Goal: Information Seeking & Learning: Learn about a topic

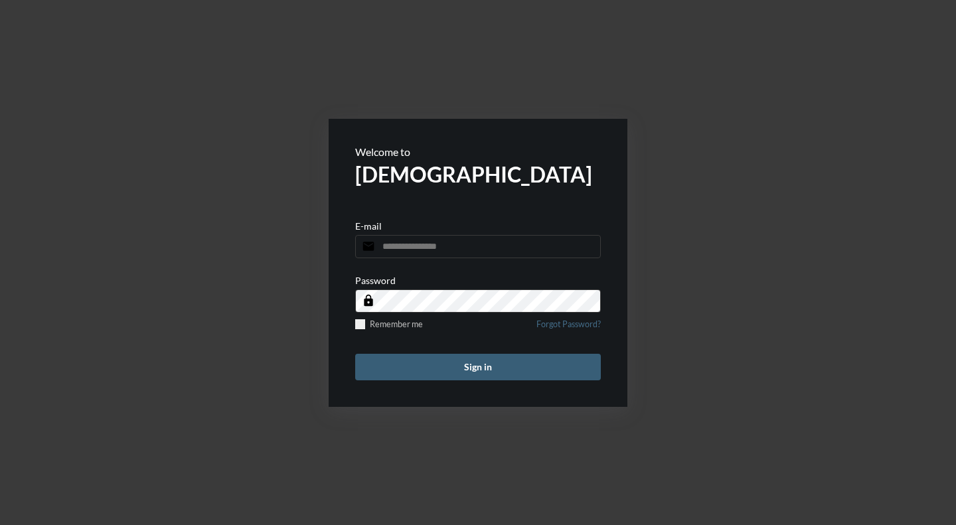
type input "**********"
click at [361, 326] on span at bounding box center [360, 324] width 10 height 10
click at [434, 367] on button "Sign in" at bounding box center [478, 367] width 246 height 27
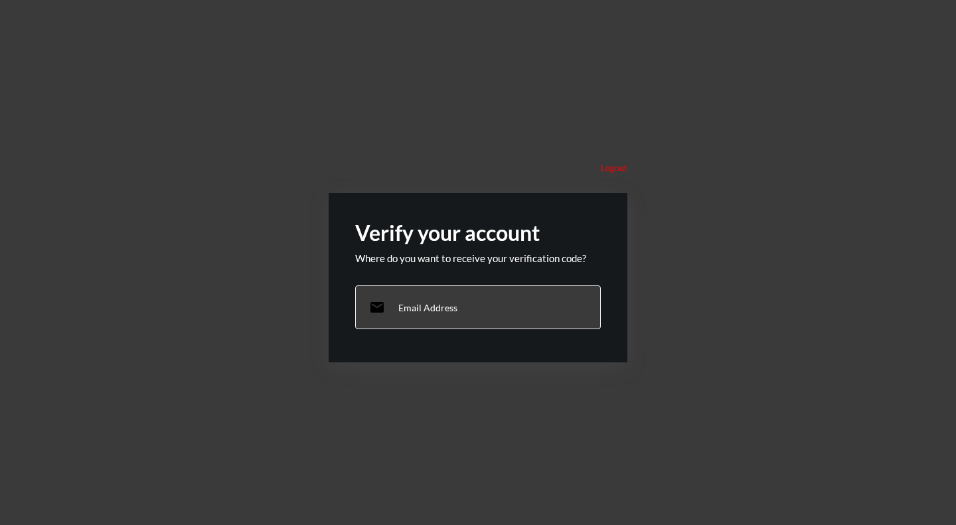
click at [400, 308] on p "Email Address" at bounding box center [427, 307] width 59 height 11
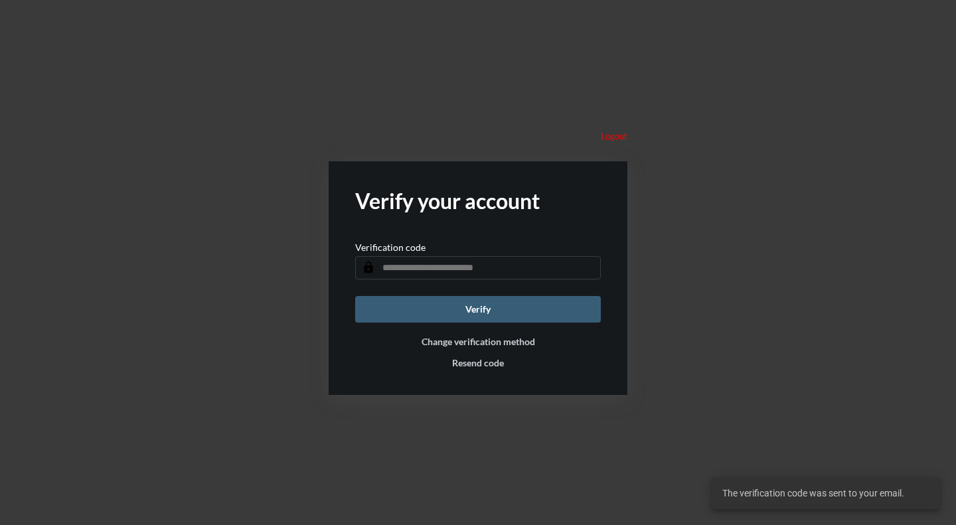
click at [432, 270] on input "text" at bounding box center [478, 267] width 246 height 23
type input "******"
click at [481, 307] on button "Verify" at bounding box center [478, 309] width 246 height 27
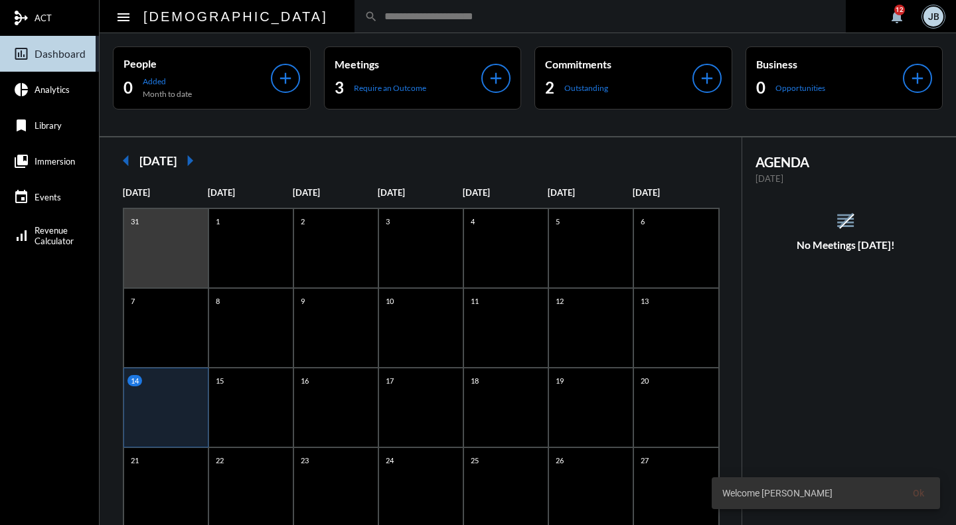
click at [37, 36] on link "insert_chart_outlined Dashboard" at bounding box center [49, 54] width 99 height 36
click at [37, 15] on span "ACT" at bounding box center [43, 18] width 17 height 11
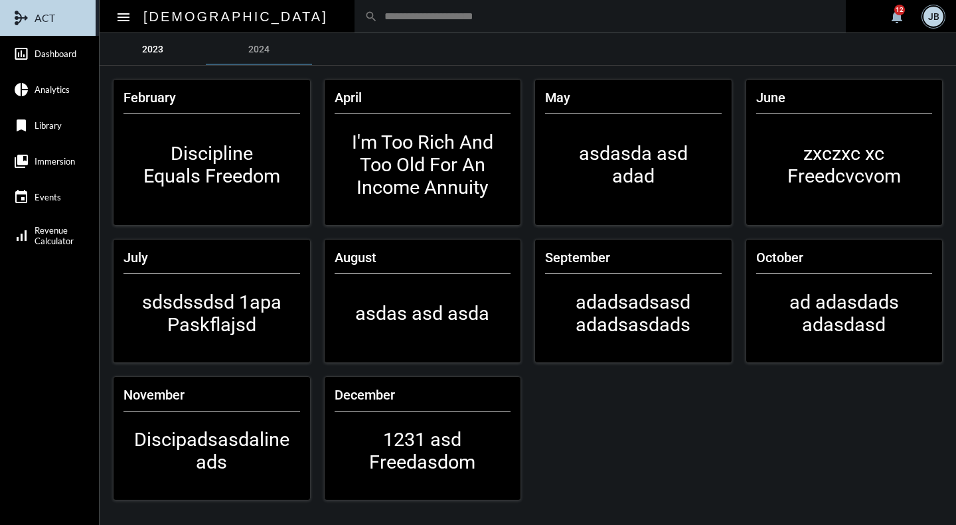
click at [164, 52] on link "2023" at bounding box center [153, 49] width 106 height 32
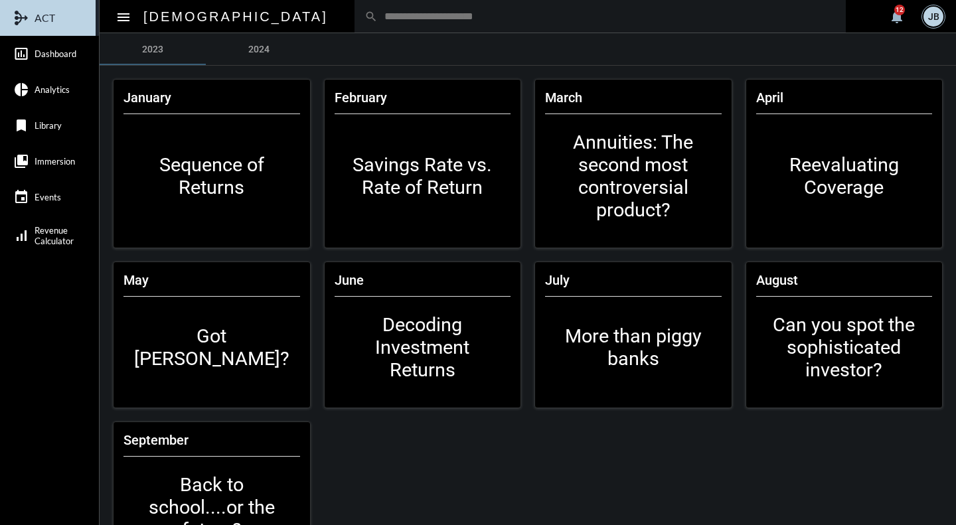
click at [635, 169] on mat-card-content "Annuities: The second most controversial product?" at bounding box center [633, 176] width 177 height 124
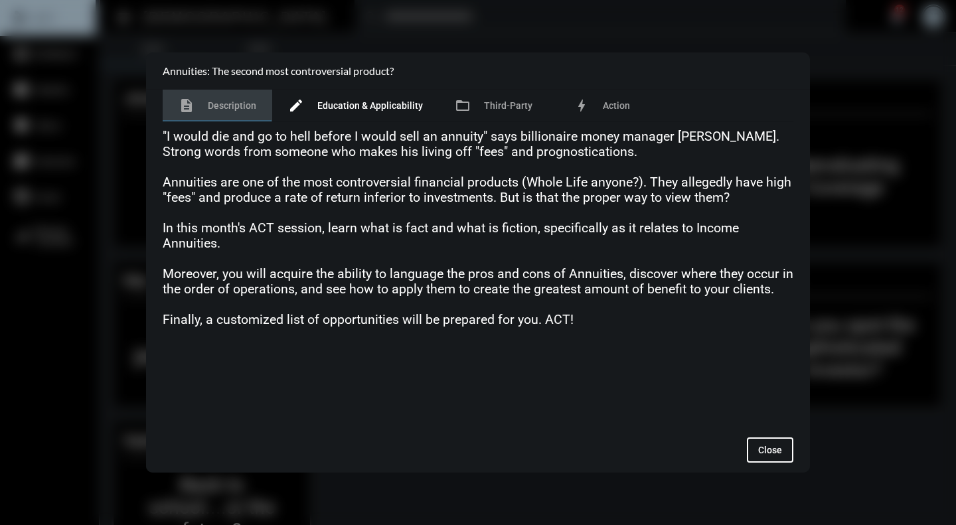
click at [396, 105] on span "Education & Applicability" at bounding box center [370, 105] width 106 height 11
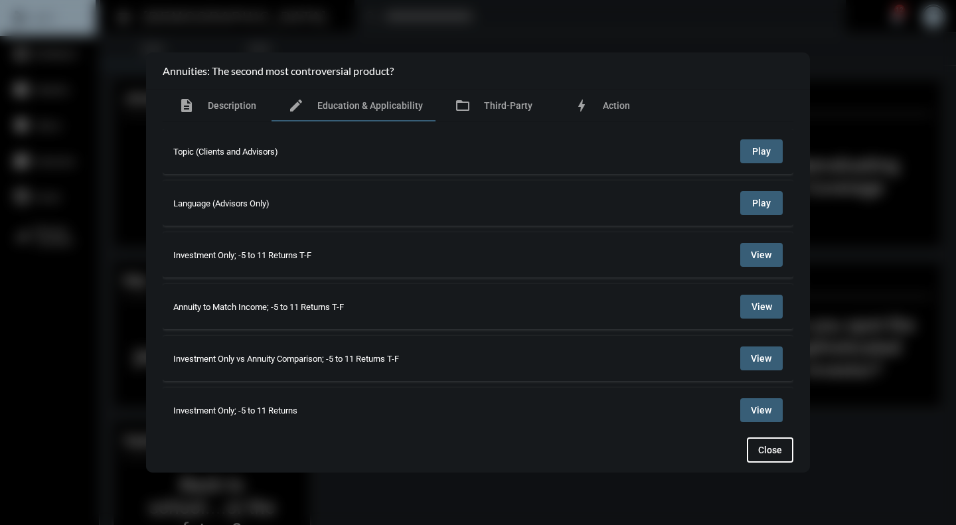
click at [764, 141] on button "Play" at bounding box center [761, 151] width 42 height 24
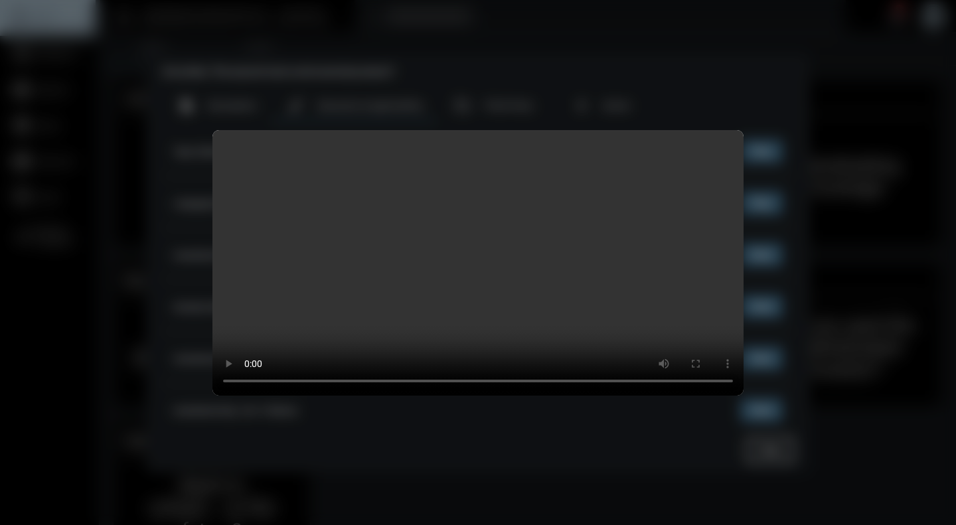
click at [465, 266] on video "Your browser does not support HTML5 video." at bounding box center [477, 263] width 531 height 266
click at [456, 266] on video "Your browser does not support HTML5 video." at bounding box center [477, 263] width 531 height 266
click at [442, 250] on video "Your browser does not support HTML5 video." at bounding box center [477, 263] width 531 height 266
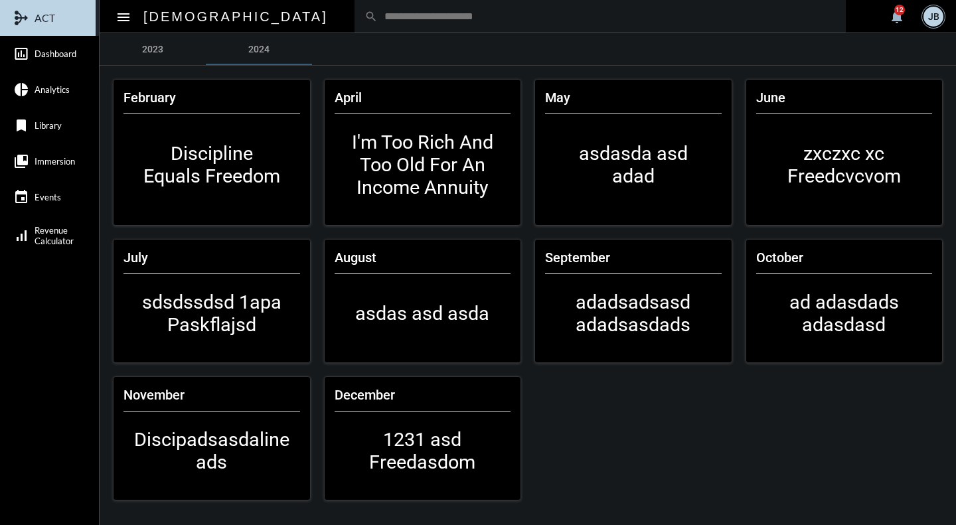
click at [421, 157] on mat-card-content "I'm Too Rich And Too Old For An Income Annuity" at bounding box center [423, 164] width 177 height 101
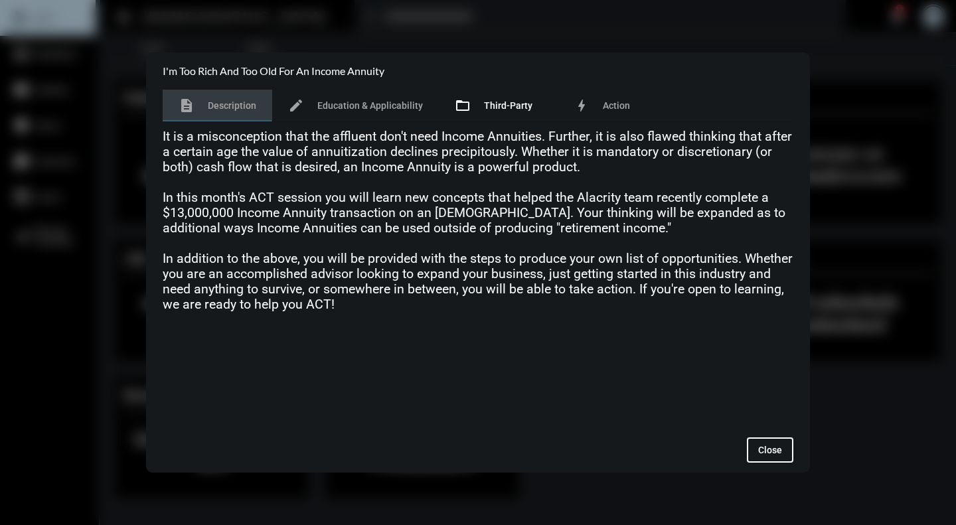
click at [493, 106] on span "Third-Party" at bounding box center [508, 105] width 48 height 11
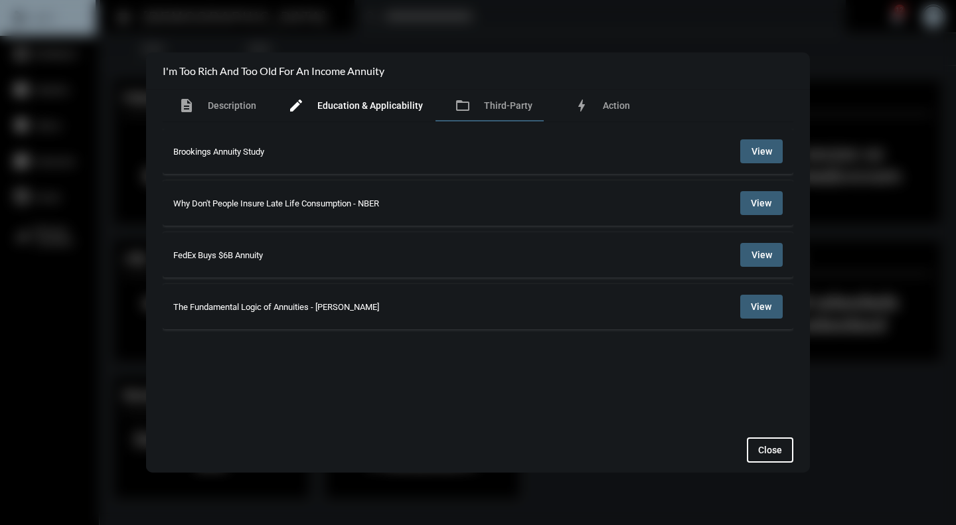
click at [352, 109] on span "Education & Applicability" at bounding box center [370, 105] width 106 height 11
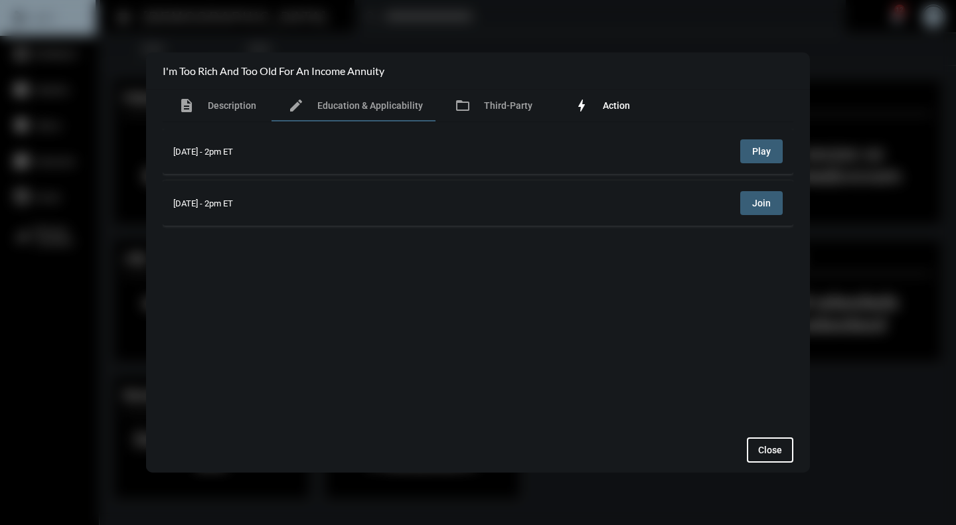
click at [603, 101] on span "Action" at bounding box center [616, 105] width 27 height 11
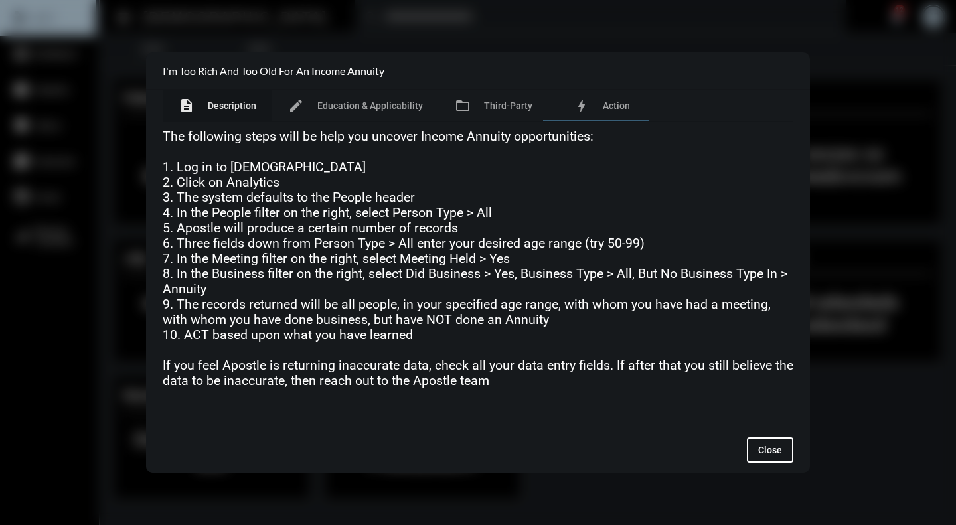
click at [217, 104] on span "Description" at bounding box center [232, 105] width 48 height 11
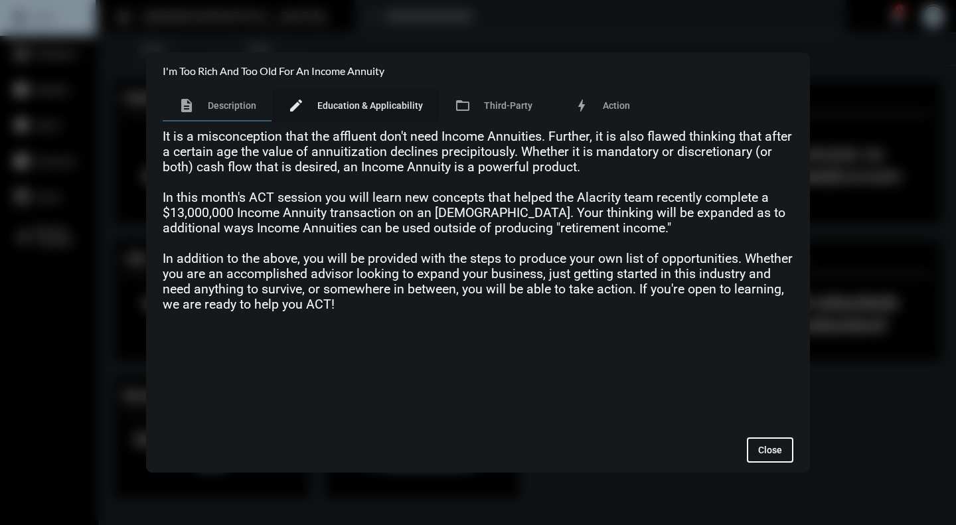
click at [361, 108] on span "Education & Applicability" at bounding box center [370, 105] width 106 height 11
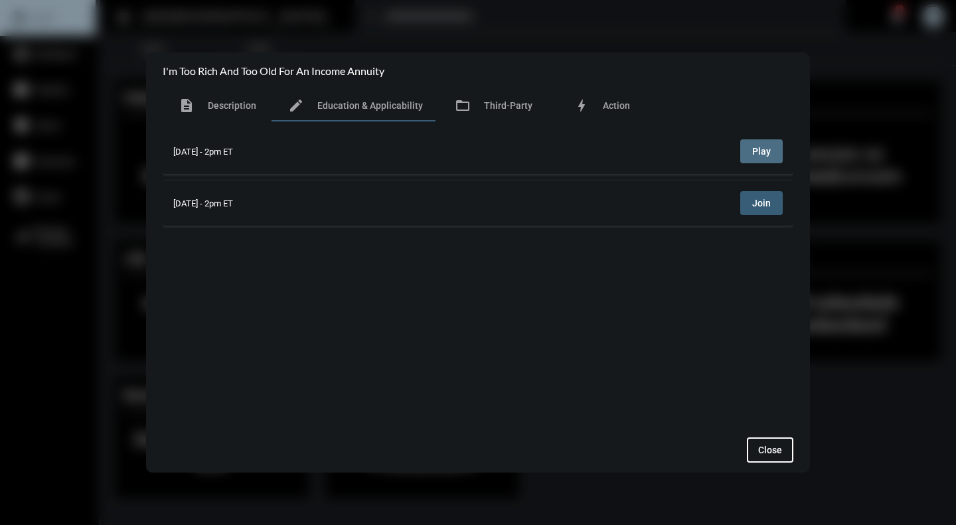
click at [764, 153] on span "Play" at bounding box center [761, 151] width 19 height 11
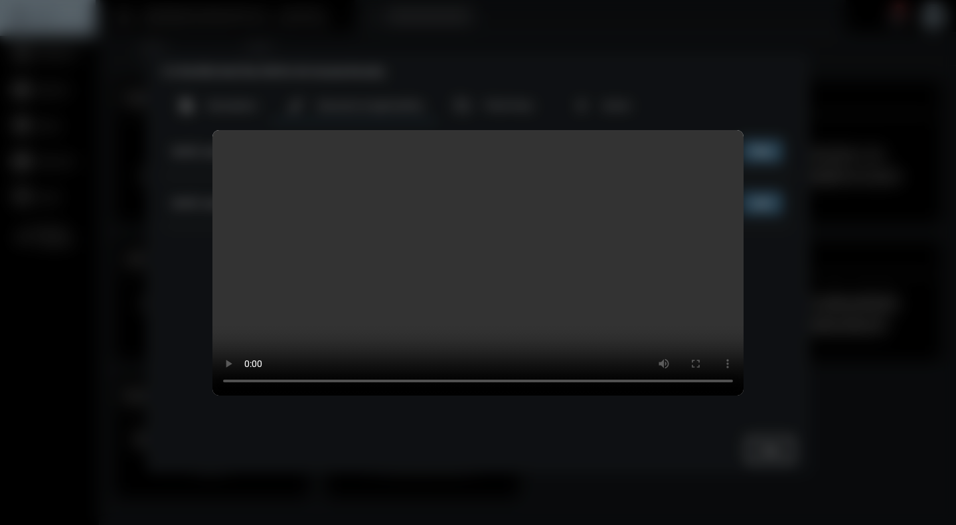
click at [465, 261] on video "Your browser does not support HTML5 video." at bounding box center [477, 263] width 531 height 266
click at [402, 274] on video "Your browser does not support HTML5 video." at bounding box center [477, 263] width 531 height 266
click at [425, 225] on video "Your browser does not support HTML5 video." at bounding box center [477, 263] width 531 height 266
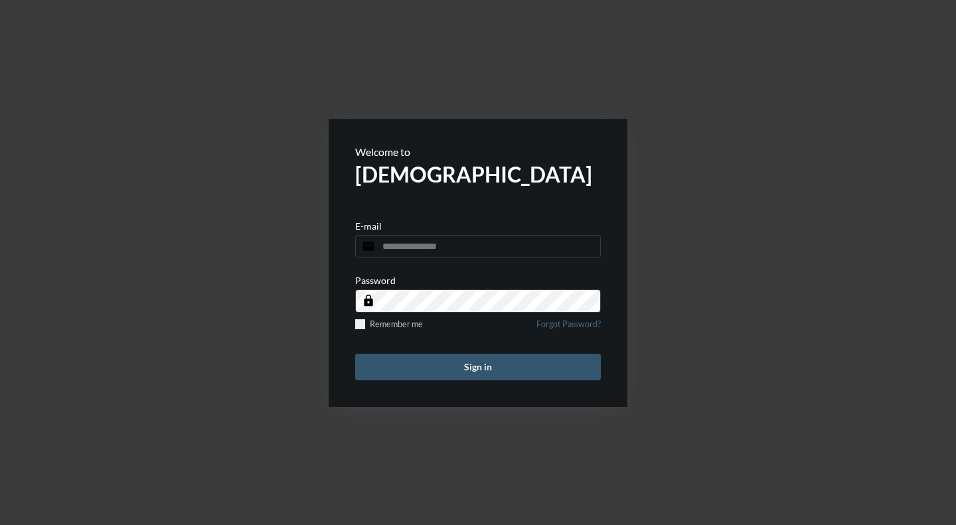
type input "**********"
click at [478, 357] on button "Sign in" at bounding box center [478, 367] width 246 height 27
type input "**********"
click at [357, 323] on span at bounding box center [360, 324] width 10 height 10
click at [474, 368] on button "Sign in" at bounding box center [478, 367] width 246 height 27
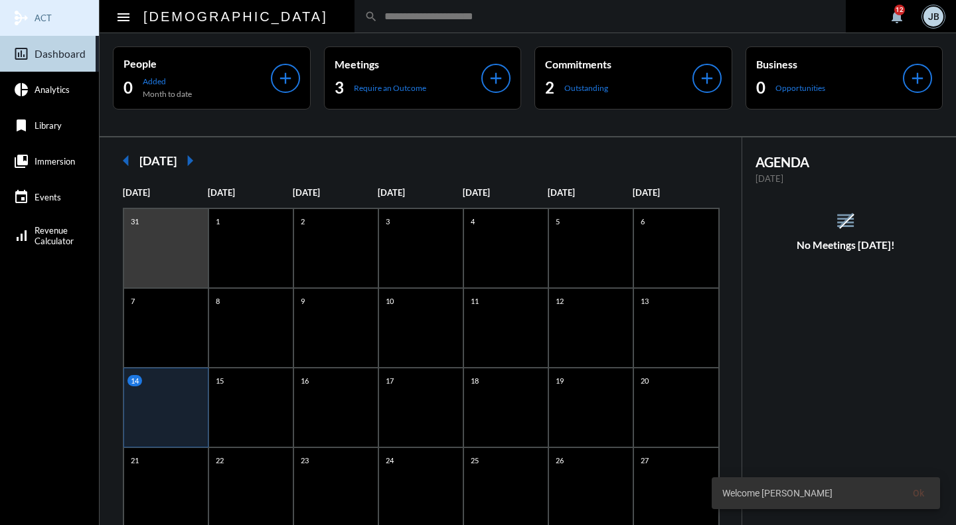
click at [34, 23] on link "mediation ACT" at bounding box center [49, 18] width 99 height 36
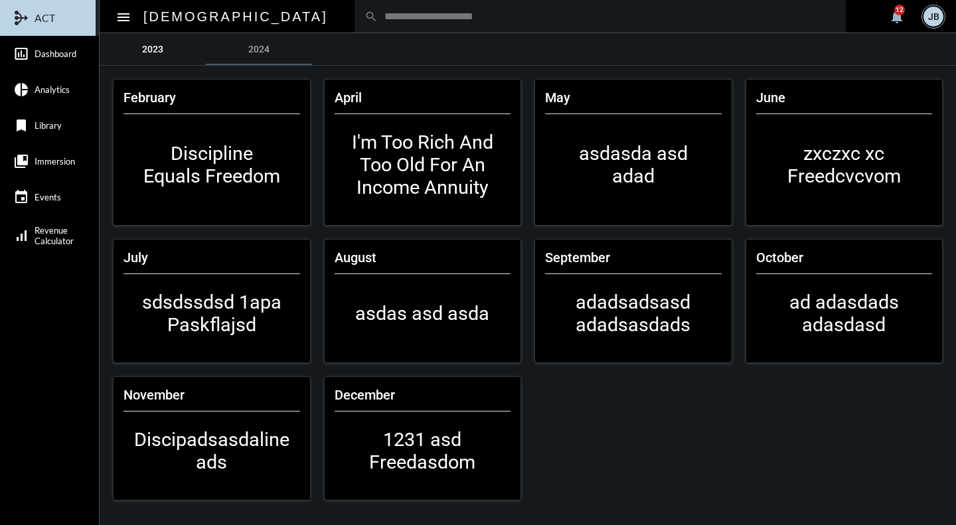
click at [155, 50] on link "2023" at bounding box center [153, 49] width 106 height 32
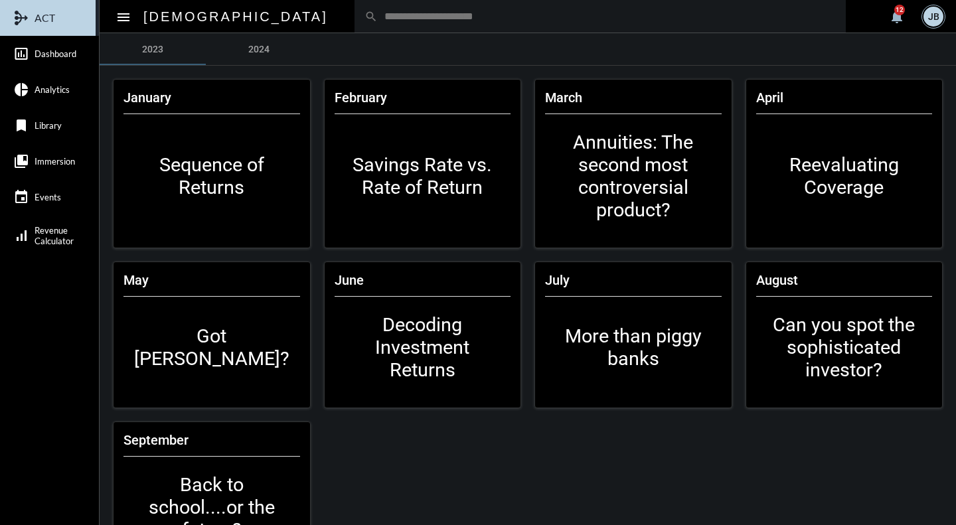
click at [623, 170] on mat-card-content "Annuities: The second most controversial product?" at bounding box center [633, 176] width 177 height 124
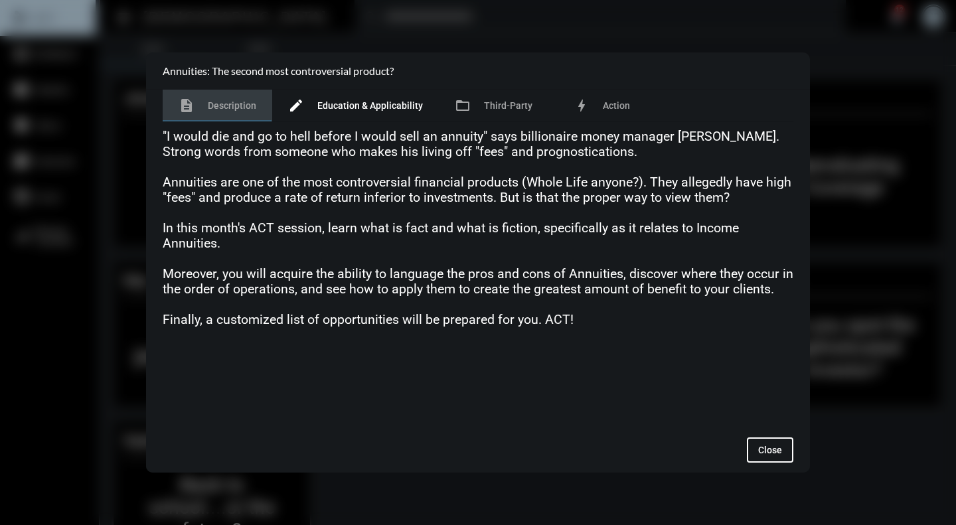
click at [368, 105] on span "Education & Applicability" at bounding box center [370, 105] width 106 height 11
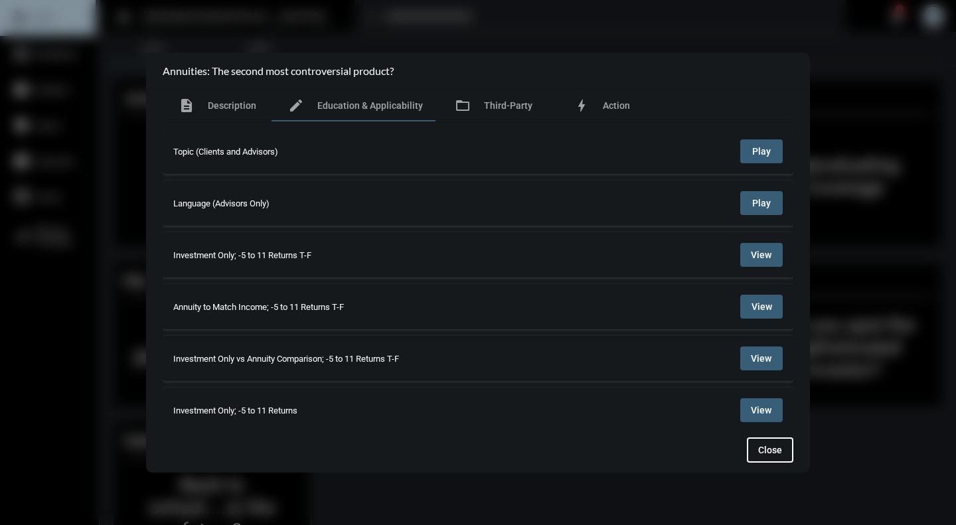
click at [752, 152] on span "Play" at bounding box center [761, 151] width 19 height 11
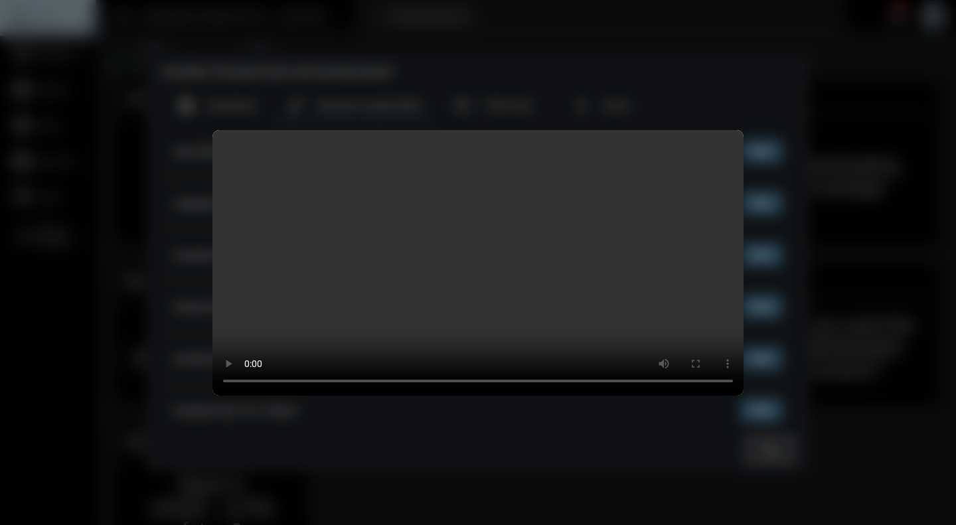
click at [486, 258] on video "Your browser does not support HTML5 video." at bounding box center [477, 263] width 531 height 266
click at [432, 282] on video "Your browser does not support HTML5 video." at bounding box center [477, 263] width 531 height 266
click at [420, 328] on video "Your browser does not support HTML5 video." at bounding box center [477, 263] width 531 height 266
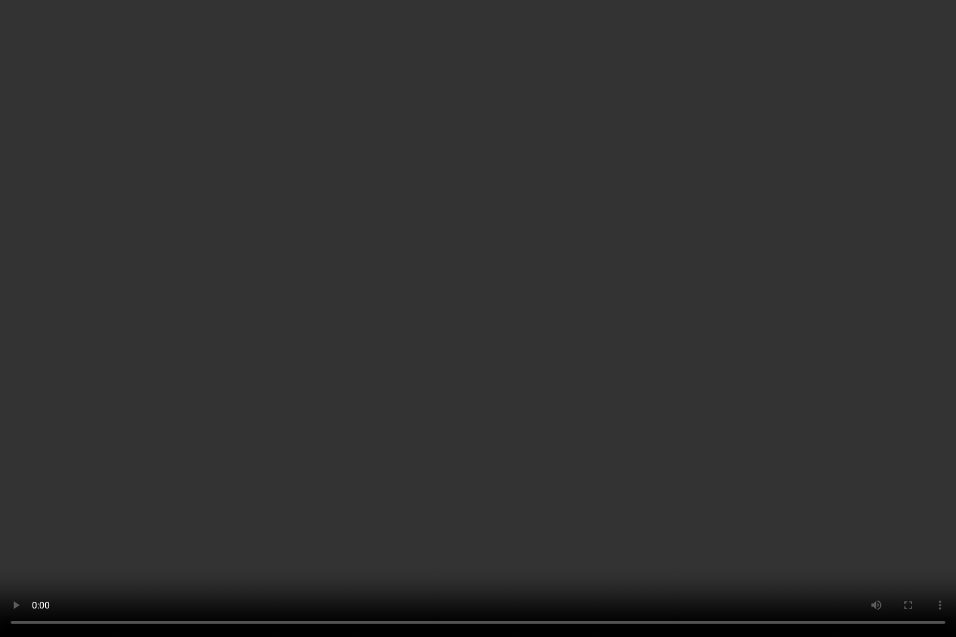
click at [510, 339] on video "Your browser does not support HTML5 video." at bounding box center [478, 318] width 956 height 637
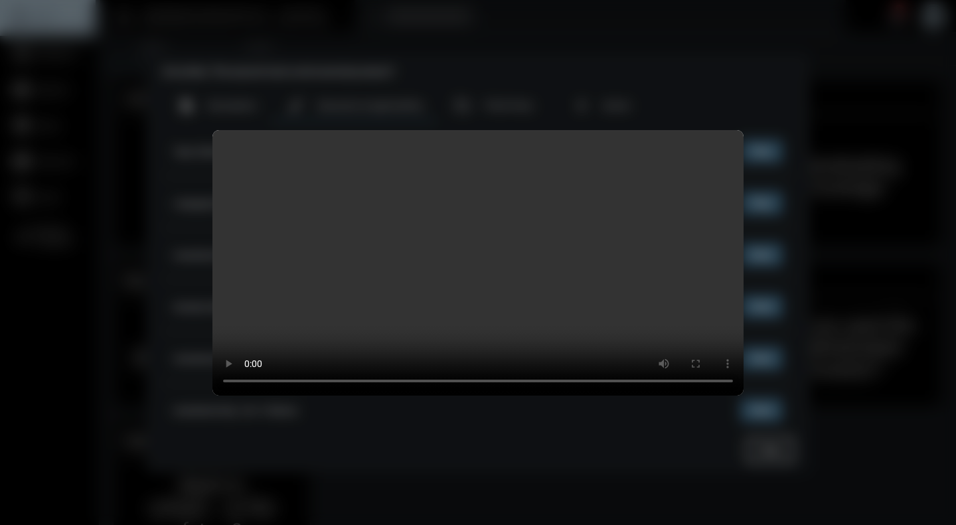
click at [532, 282] on video "Your browser does not support HTML5 video." at bounding box center [477, 263] width 531 height 266
click at [450, 303] on video "Your browser does not support HTML5 video." at bounding box center [477, 263] width 531 height 266
click at [454, 303] on video "Your browser does not support HTML5 video." at bounding box center [477, 263] width 531 height 266
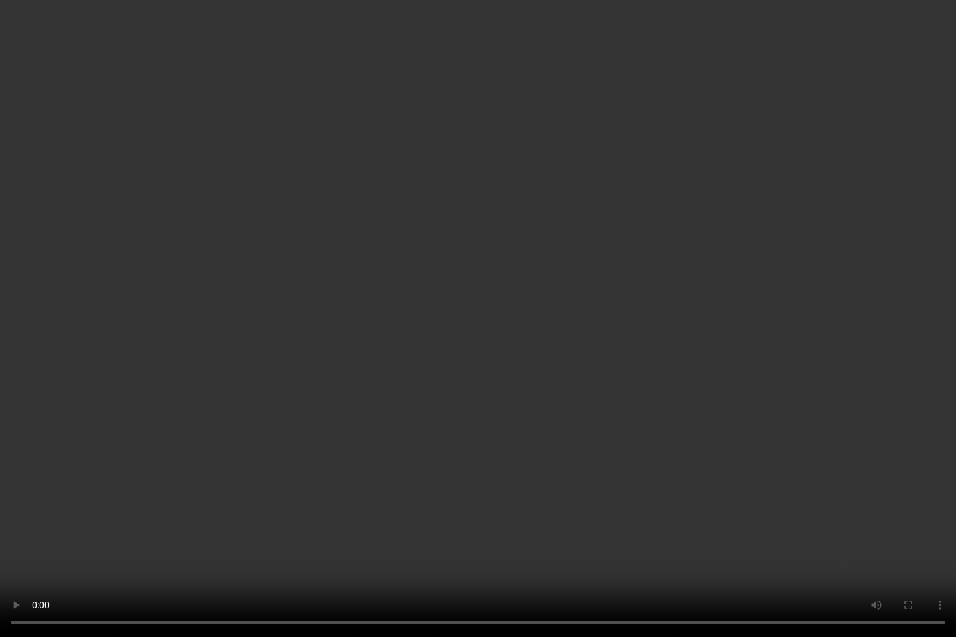
click at [269, 416] on video "Your browser does not support HTML5 video." at bounding box center [478, 318] width 956 height 637
click at [479, 366] on video "Your browser does not support HTML5 video." at bounding box center [478, 318] width 956 height 637
click at [428, 367] on video "Your browser does not support HTML5 video." at bounding box center [478, 318] width 956 height 637
